Goal: Transaction & Acquisition: Purchase product/service

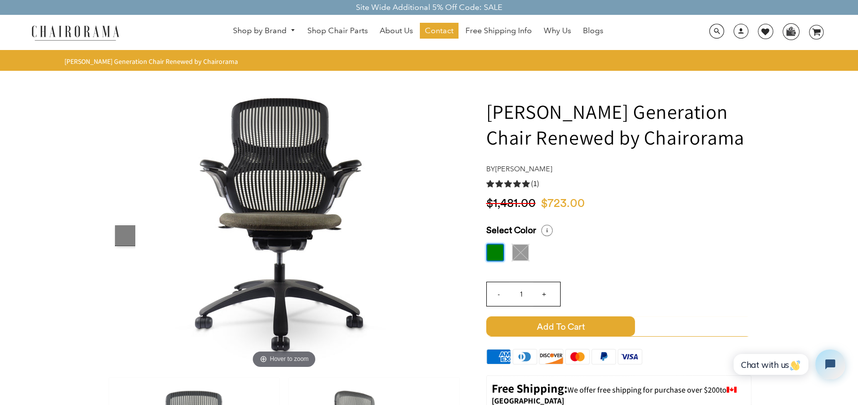
click at [520, 254] on img at bounding box center [520, 253] width 18 height 18
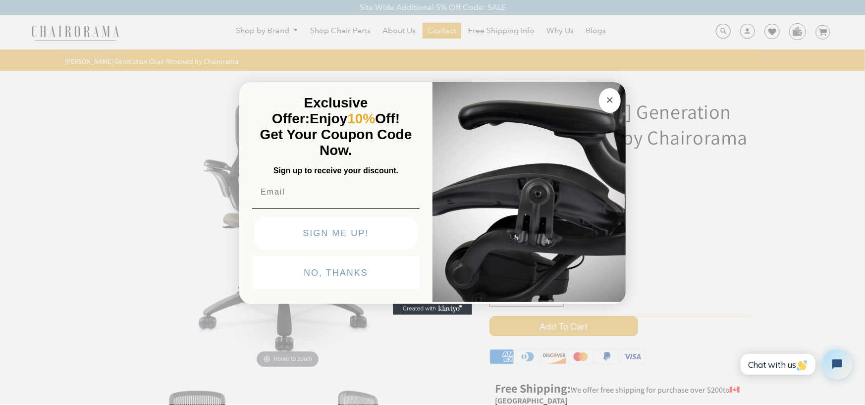
click at [609, 95] on circle "Close dialog" at bounding box center [609, 100] width 11 height 11
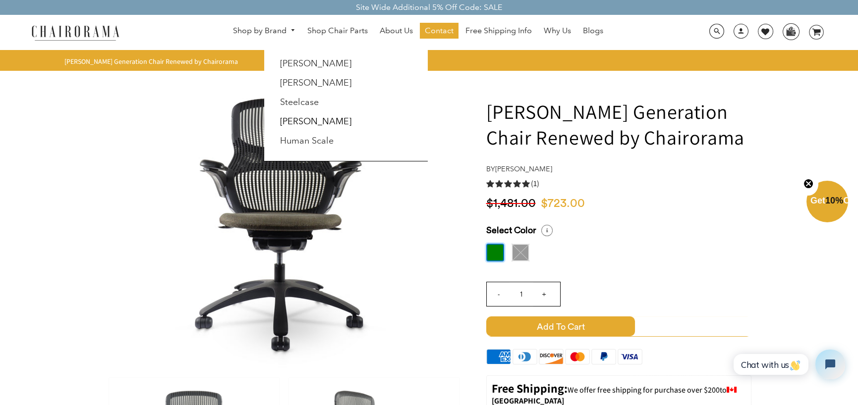
click at [285, 119] on link "[PERSON_NAME]" at bounding box center [315, 121] width 71 height 11
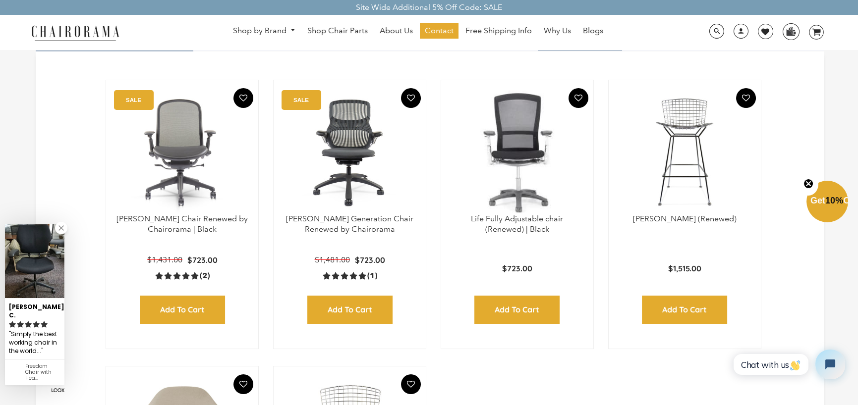
scroll to position [248, 0]
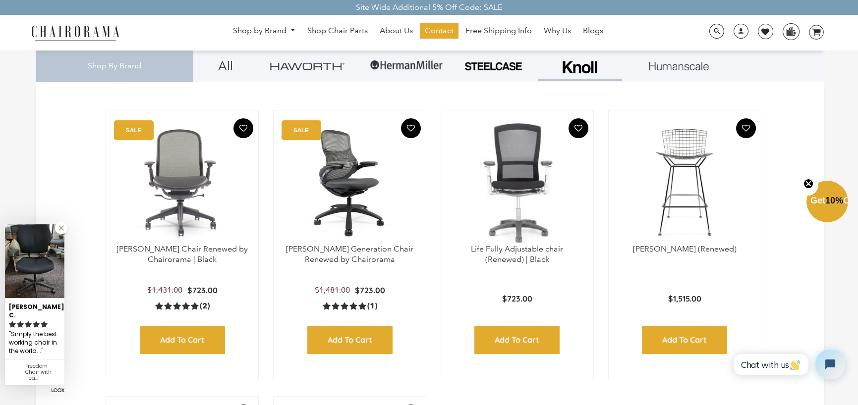
click at [354, 157] on img at bounding box center [349, 182] width 132 height 124
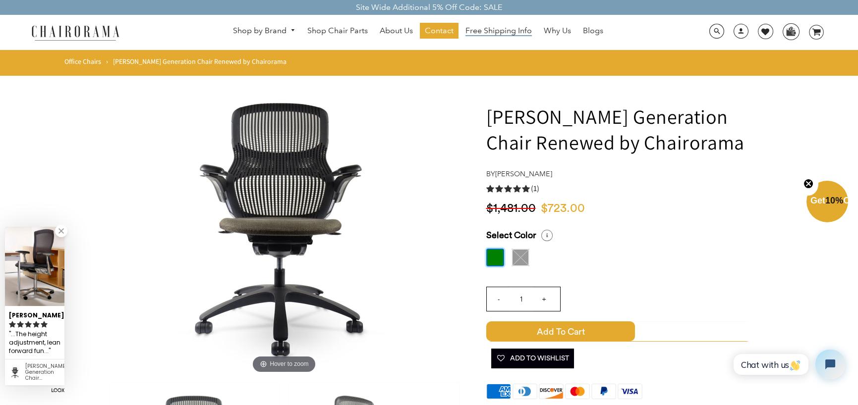
click at [513, 34] on span "Free Shipping Info" at bounding box center [498, 31] width 66 height 10
